Goal: Transaction & Acquisition: Purchase product/service

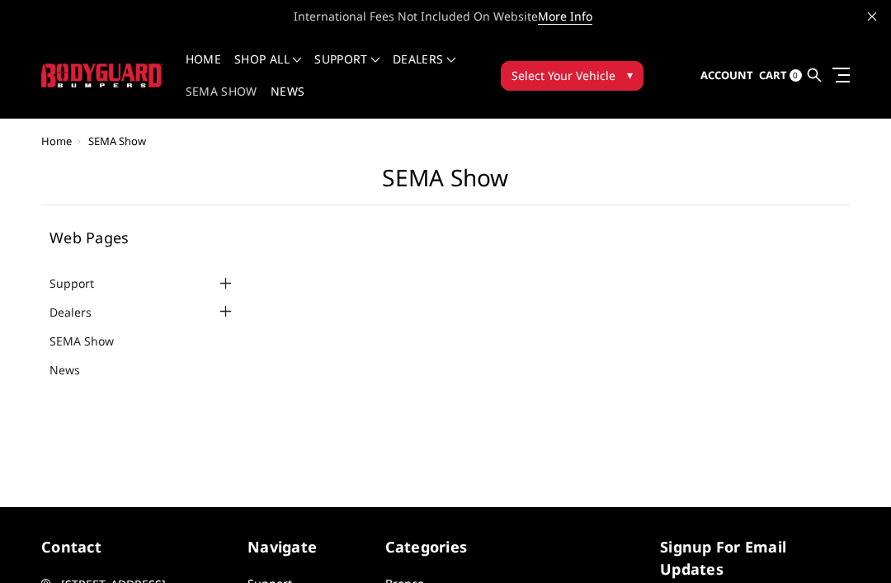
select select "US"
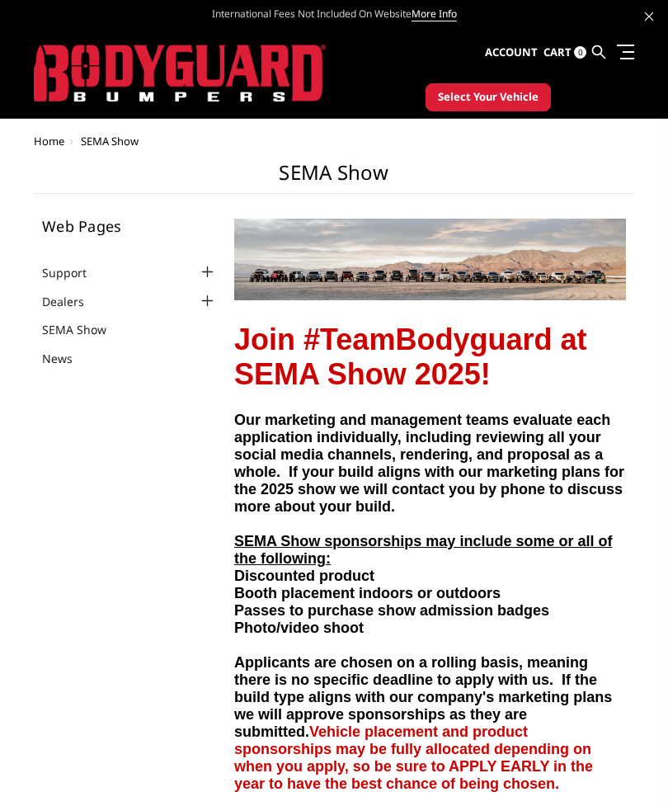
click at [633, 48] on link at bounding box center [622, 51] width 23 height 17
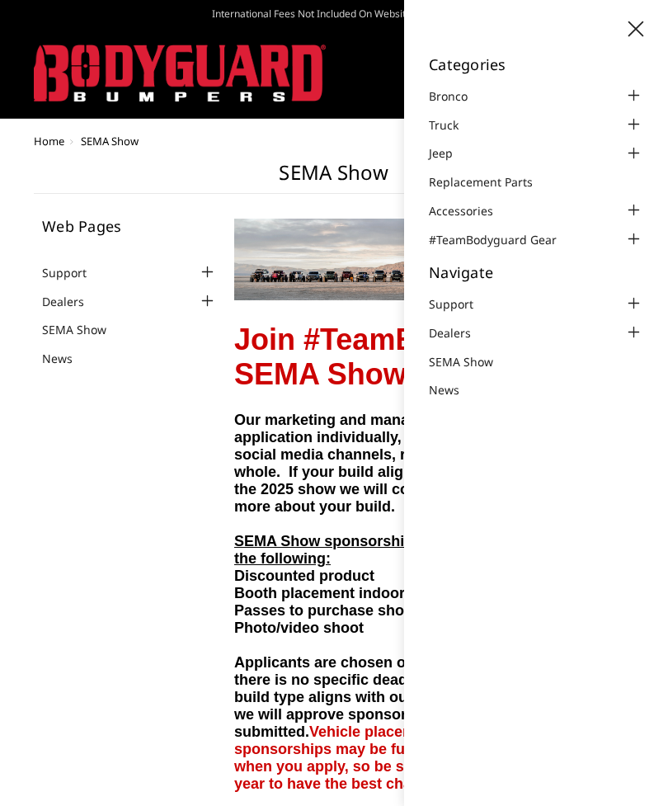
click at [637, 115] on div at bounding box center [634, 125] width 20 height 20
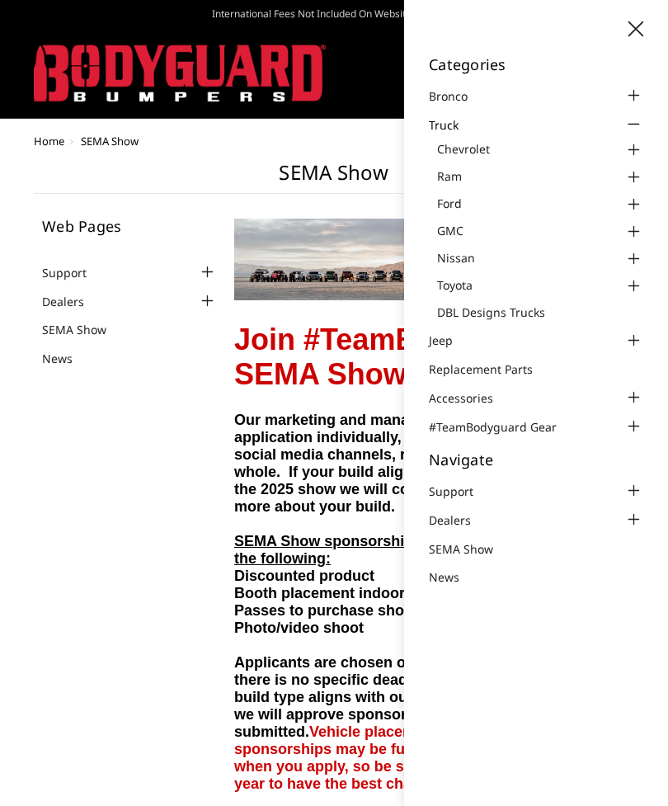
click at [630, 149] on div at bounding box center [634, 150] width 20 height 20
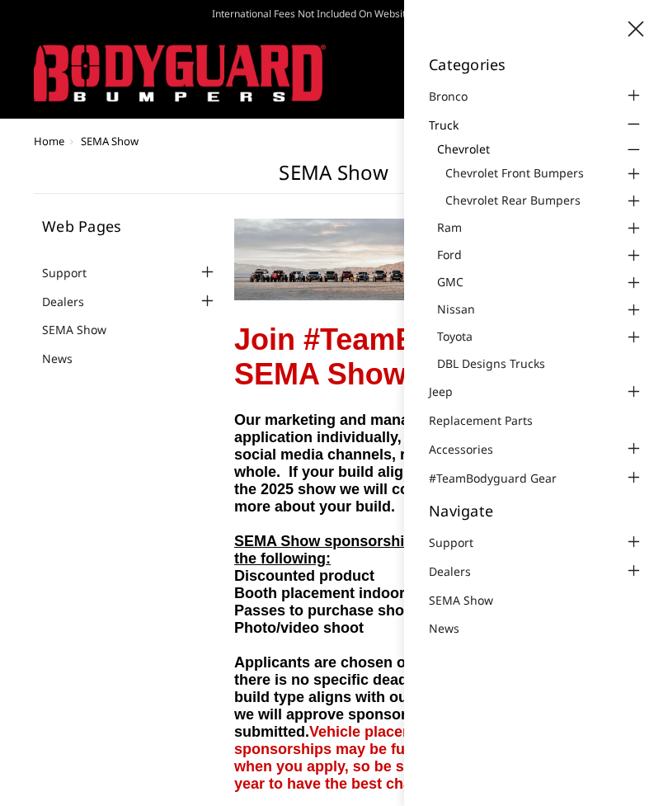
click at [629, 167] on div at bounding box center [634, 174] width 20 height 20
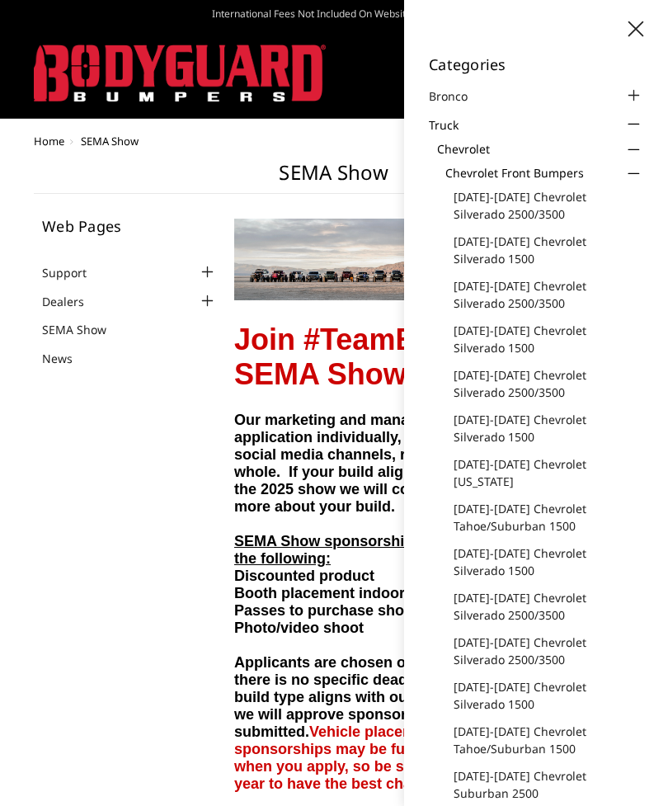
click at [553, 247] on link "[DATE]-[DATE] Chevrolet Silverado 1500" at bounding box center [549, 250] width 190 height 35
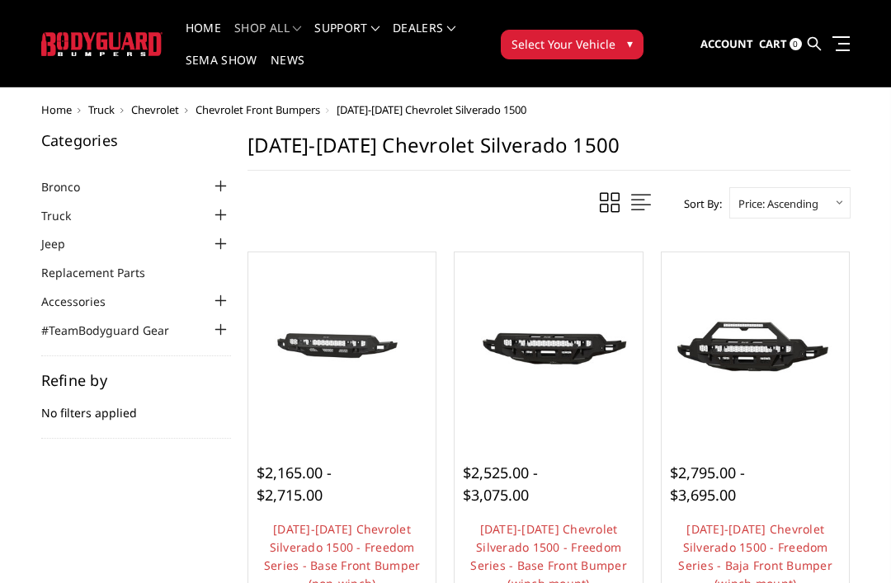
scroll to position [31, 0]
click at [313, 502] on span "$2,165.00 - $2,715.00" at bounding box center [294, 484] width 75 height 42
click at [315, 381] on img at bounding box center [342, 346] width 180 height 85
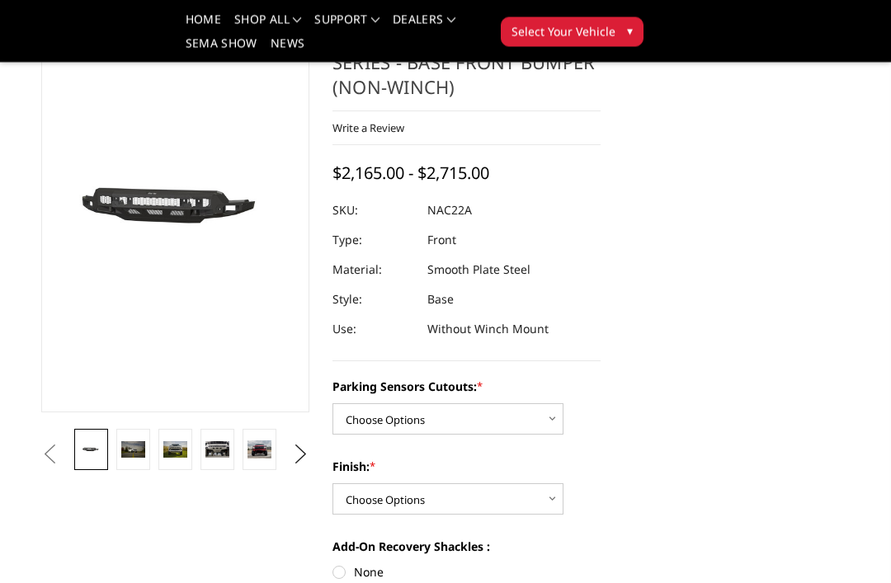
click at [133, 445] on img at bounding box center [133, 450] width 24 height 16
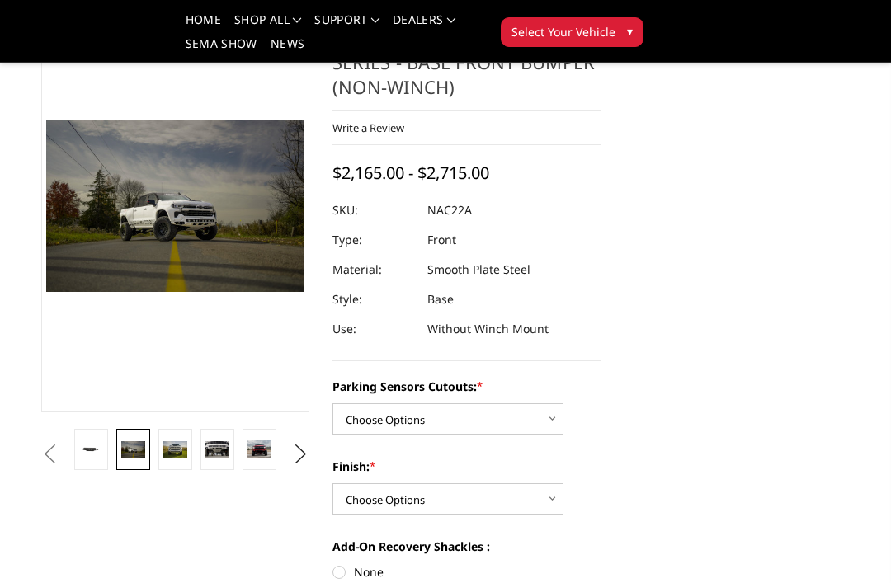
click at [178, 452] on img at bounding box center [175, 449] width 24 height 16
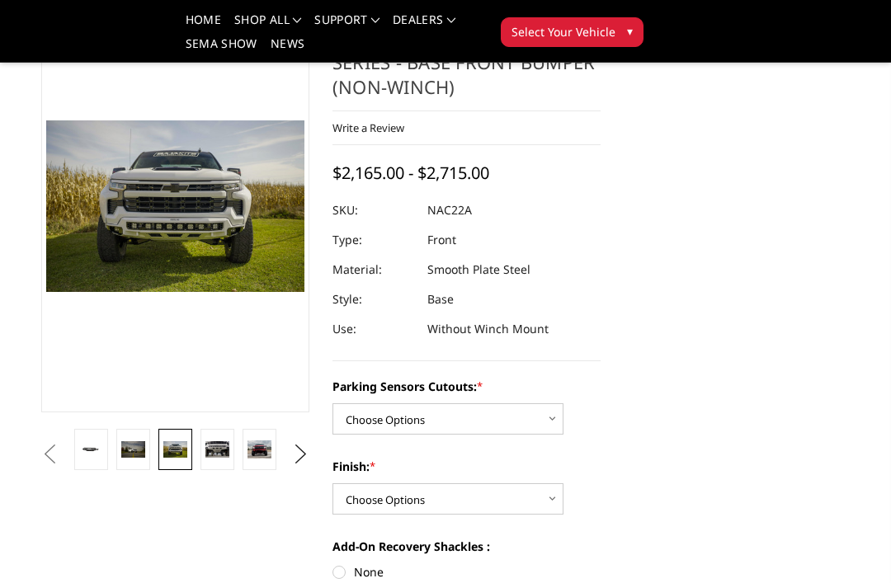
click at [221, 443] on img at bounding box center [217, 449] width 24 height 16
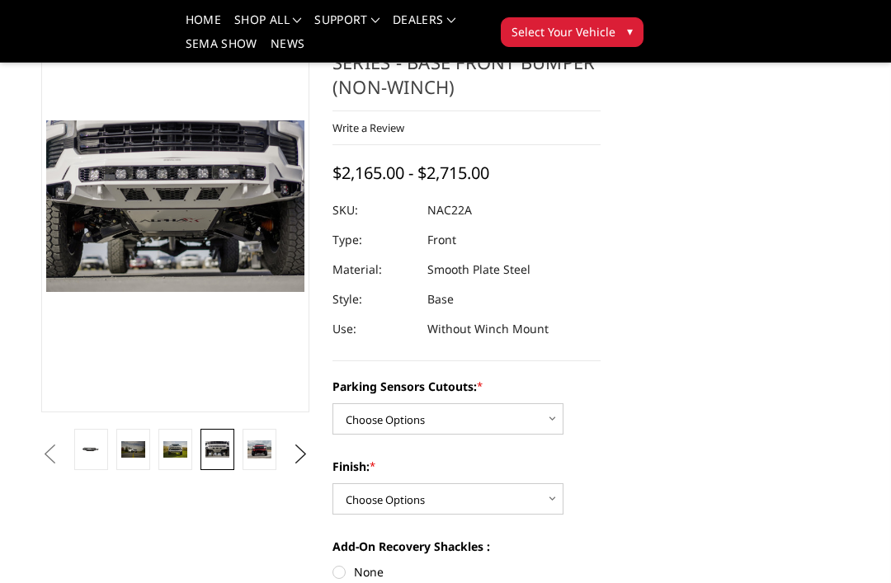
click at [125, 454] on img at bounding box center [133, 449] width 24 height 16
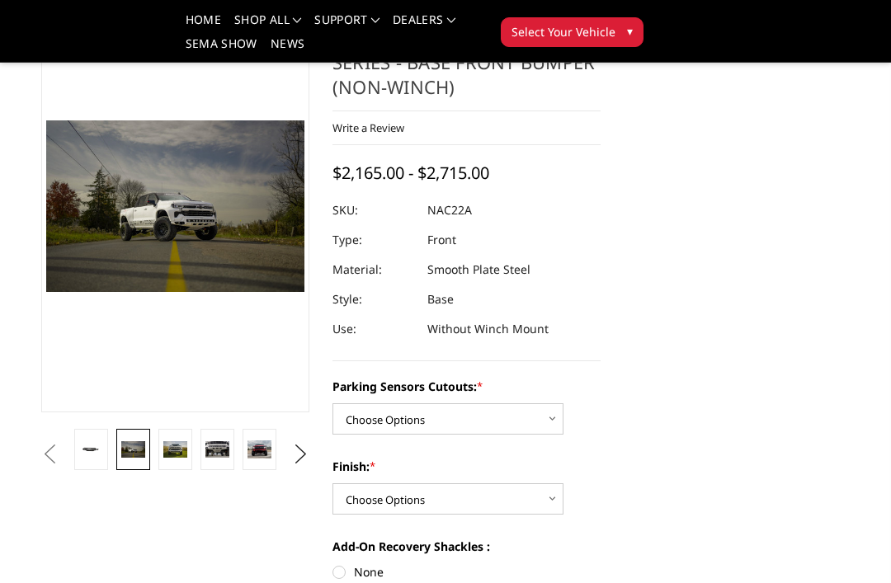
click at [258, 443] on img at bounding box center [259, 449] width 24 height 19
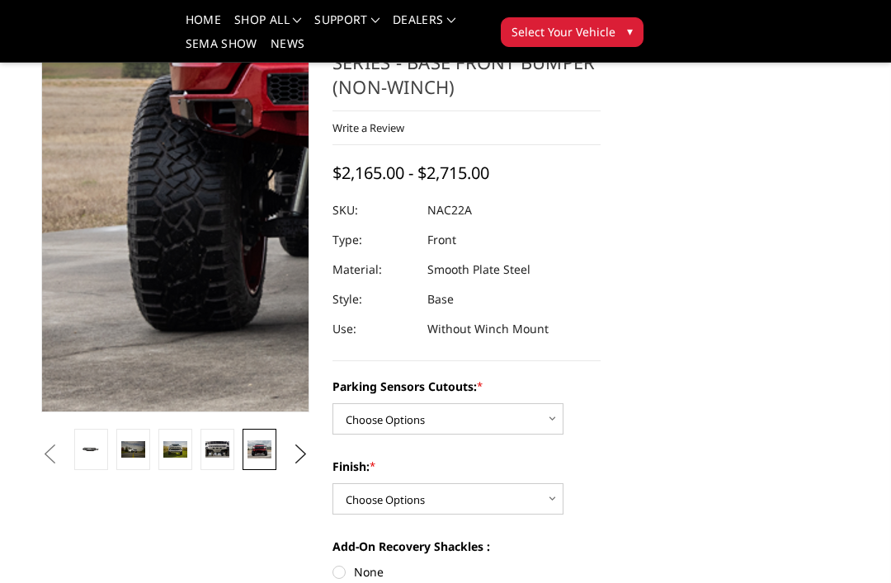
click at [75, 367] on img at bounding box center [470, 42] width 1056 height 833
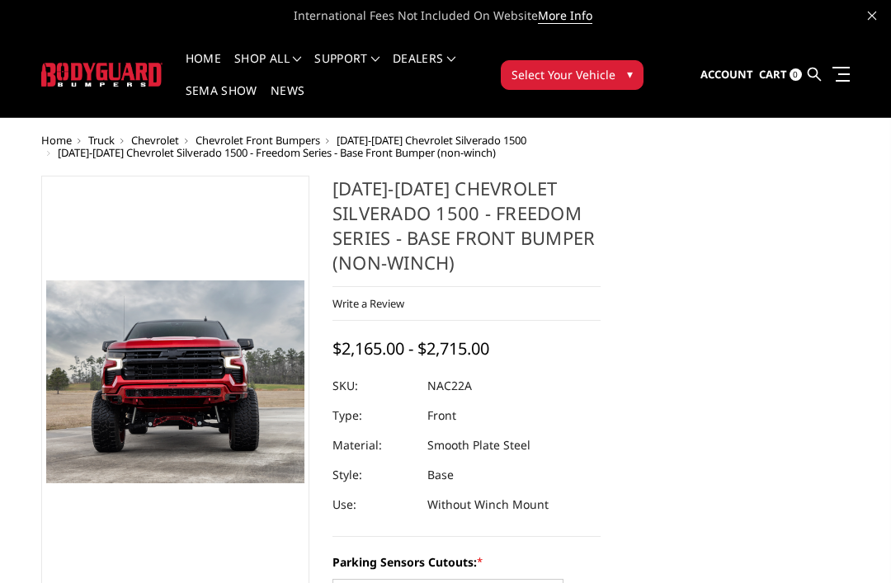
scroll to position [0, 0]
